Goal: Task Accomplishment & Management: Manage account settings

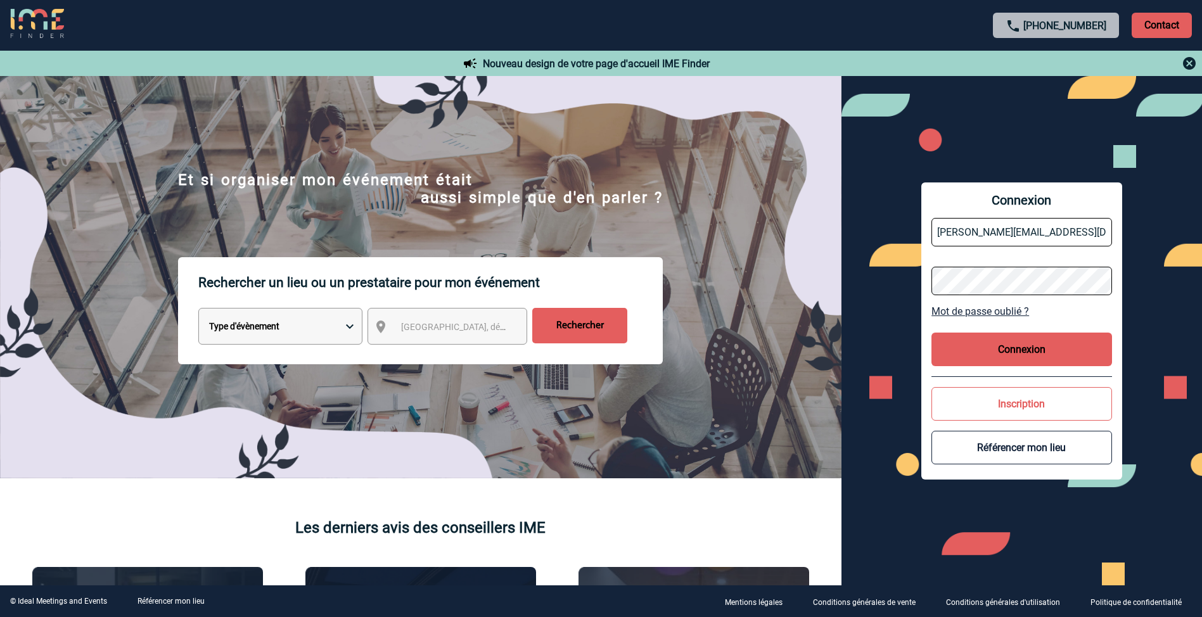
click at [1050, 349] on button "Connexion" at bounding box center [1022, 350] width 181 height 34
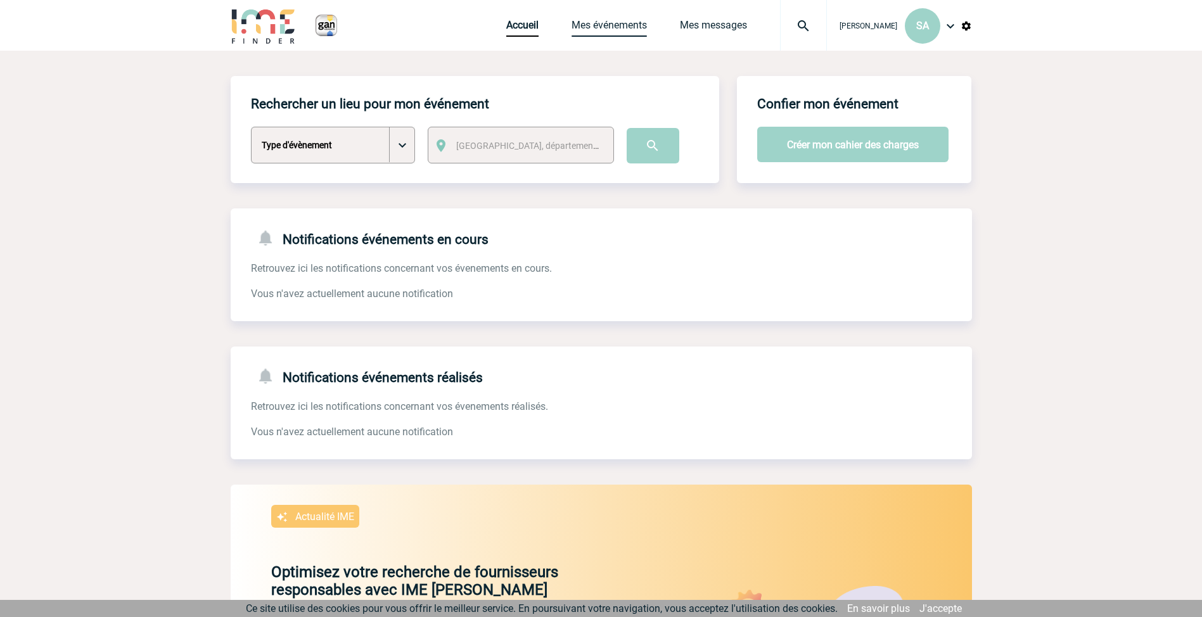
click at [623, 23] on link "Mes événements" at bounding box center [609, 28] width 75 height 18
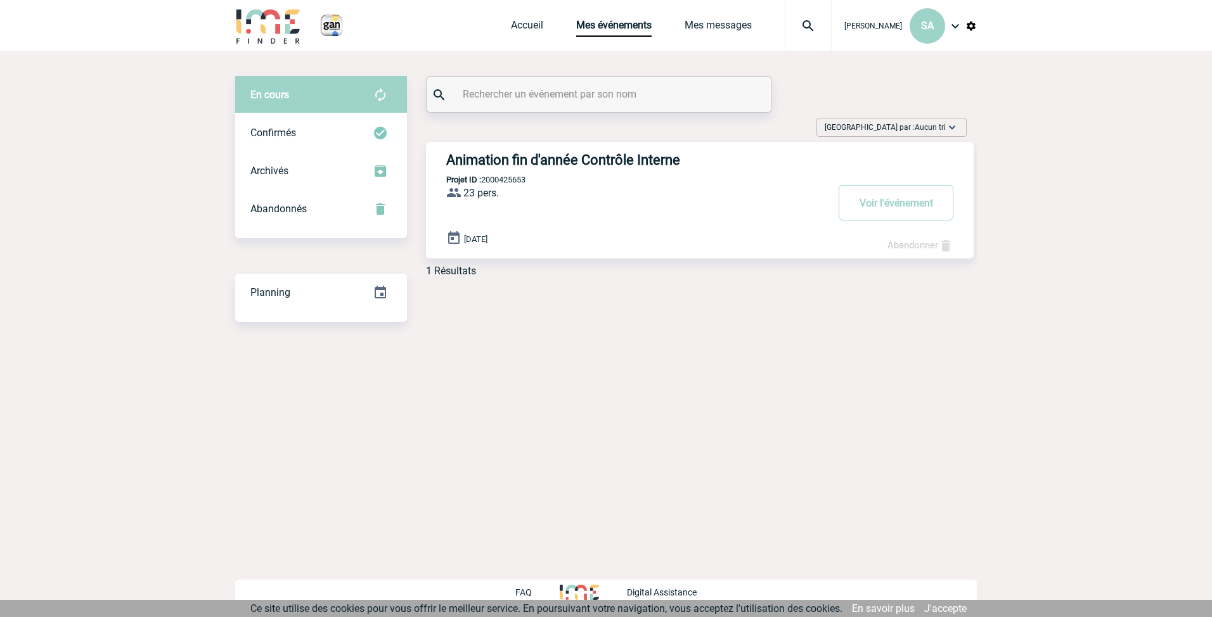
click at [923, 246] on link "Abandonner" at bounding box center [920, 245] width 66 height 11
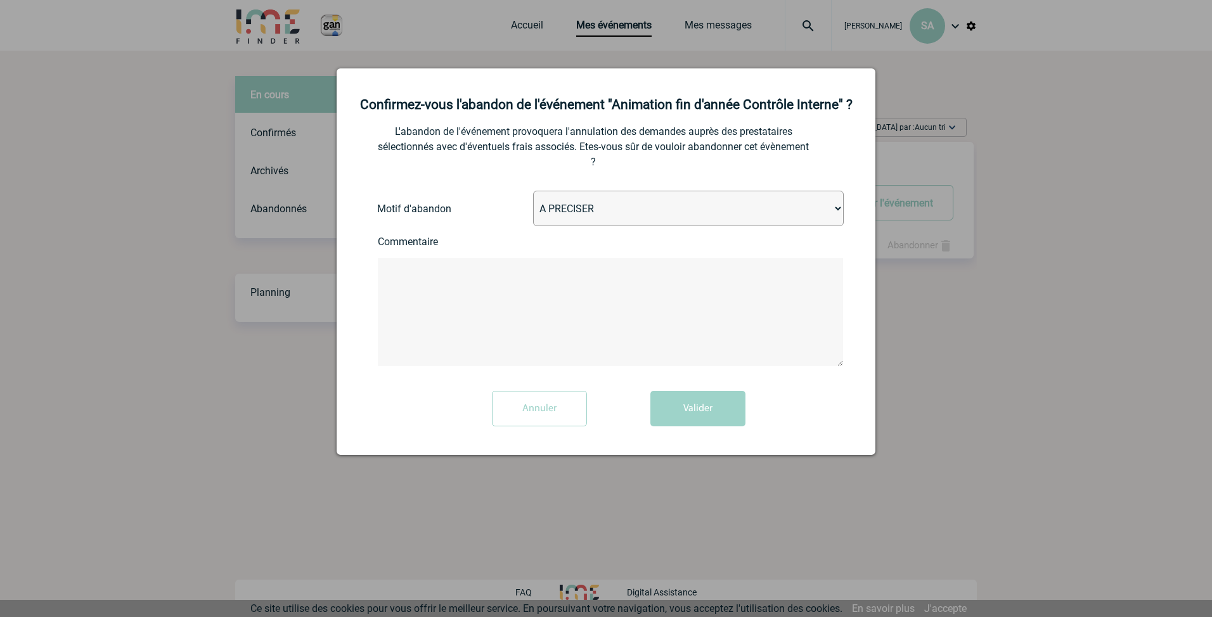
click at [837, 207] on select "A PRECISER Projet annulé Projet reporté Evénement organisé en interne A fait ap…" at bounding box center [688, 208] width 311 height 35
select select "ABANDON_PROJET_04"
click at [533, 191] on select "A PRECISER Projet annulé Projet reporté Evénement organisé en interne A fait ap…" at bounding box center [688, 208] width 311 height 35
drag, startPoint x: 705, startPoint y: 407, endPoint x: 541, endPoint y: 295, distance: 199.0
click at [549, 297] on form "L'abandon de l'événement provoquera l'annulation des demandes auprès des presta…" at bounding box center [605, 287] width 507 height 298
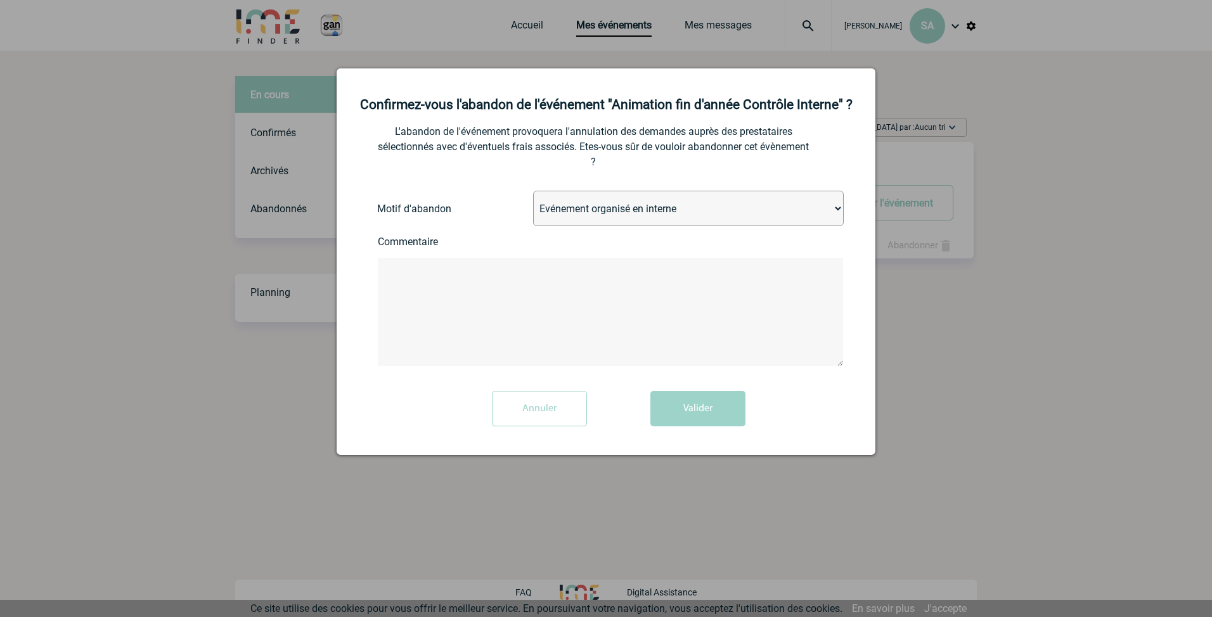
click at [539, 294] on textarea at bounding box center [610, 312] width 465 height 108
type textarea "T"
type textarea "Tarif proposé hors budget !"
click at [688, 411] on button "Valider" at bounding box center [697, 408] width 95 height 35
